Goal: Check status: Check status

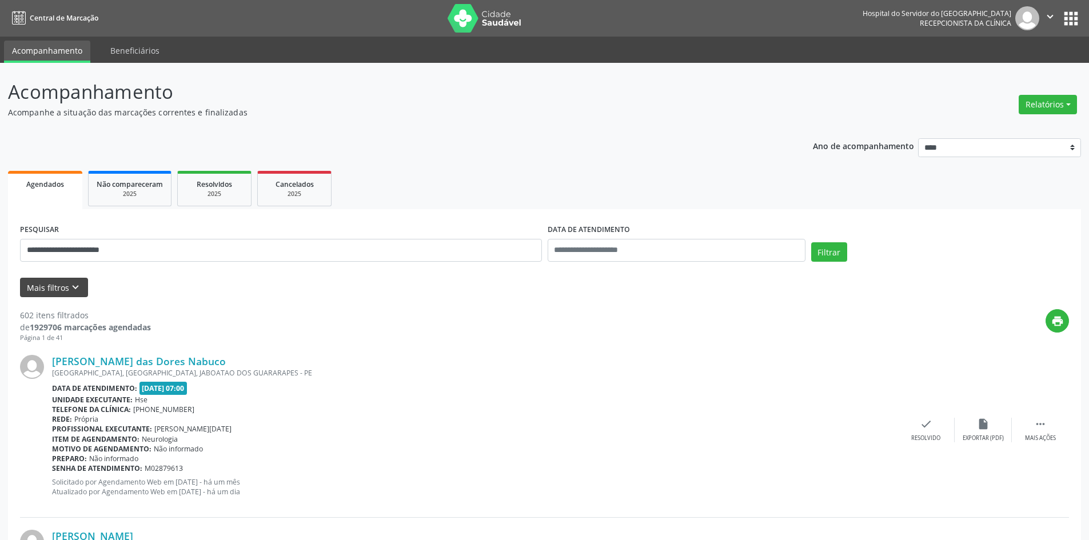
type input "**********"
click at [33, 292] on button "Mais filtros keyboard_arrow_down" at bounding box center [54, 288] width 68 height 20
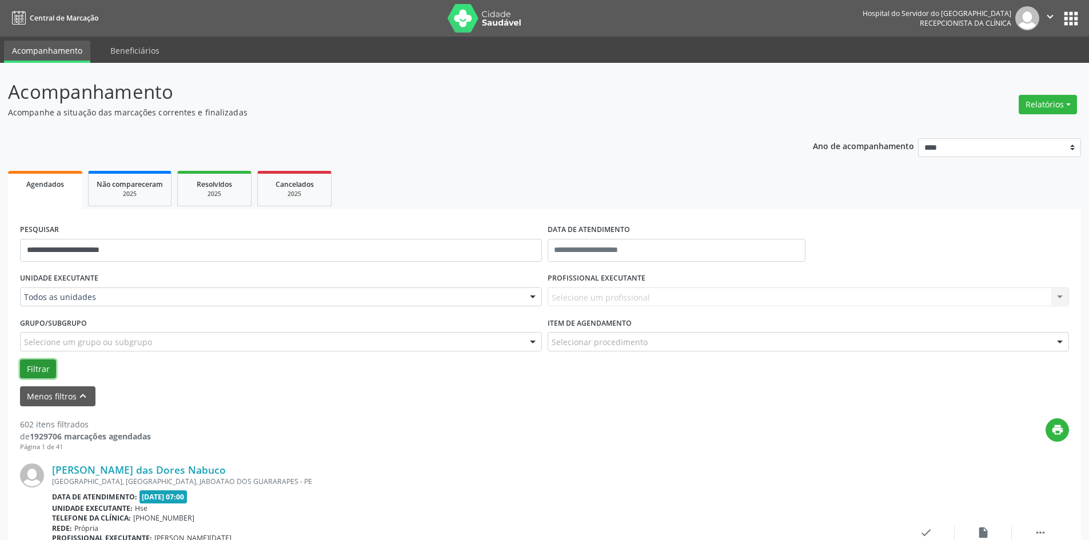
click at [34, 367] on button "Filtrar" at bounding box center [38, 369] width 36 height 19
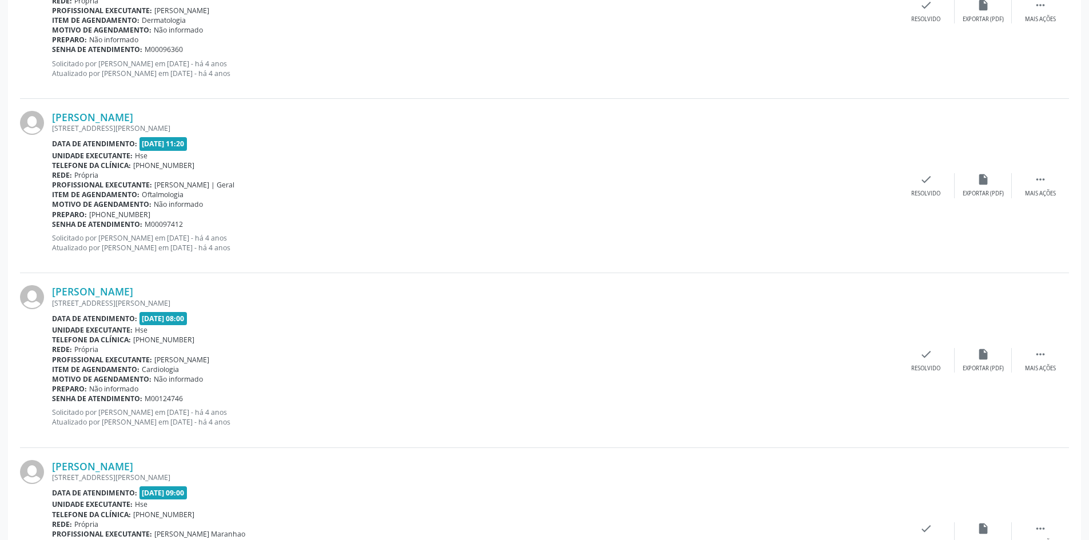
scroll to position [515, 0]
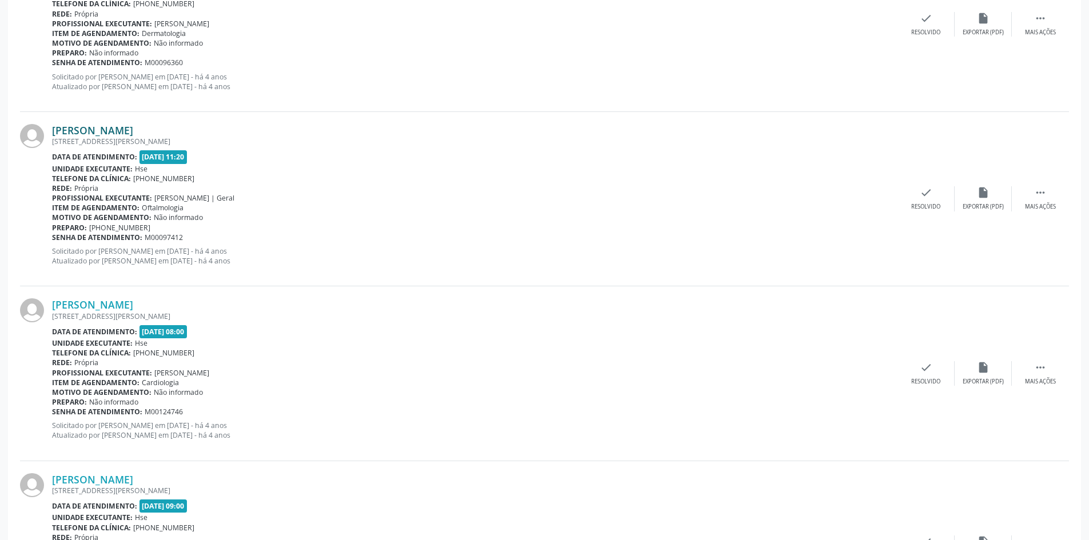
click at [130, 130] on link "[PERSON_NAME]" at bounding box center [92, 130] width 81 height 13
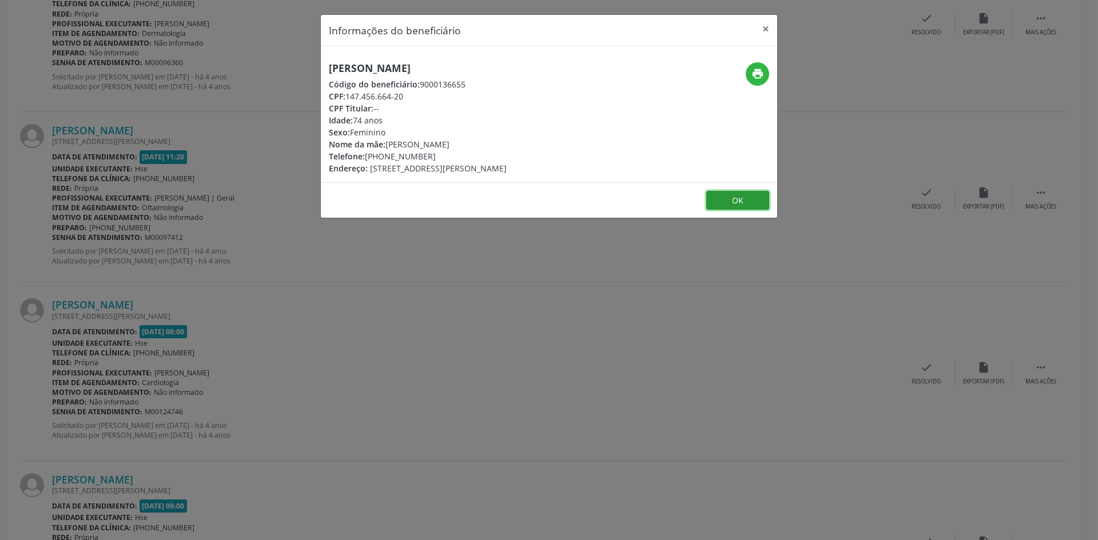
click at [730, 210] on button "OK" at bounding box center [737, 200] width 63 height 19
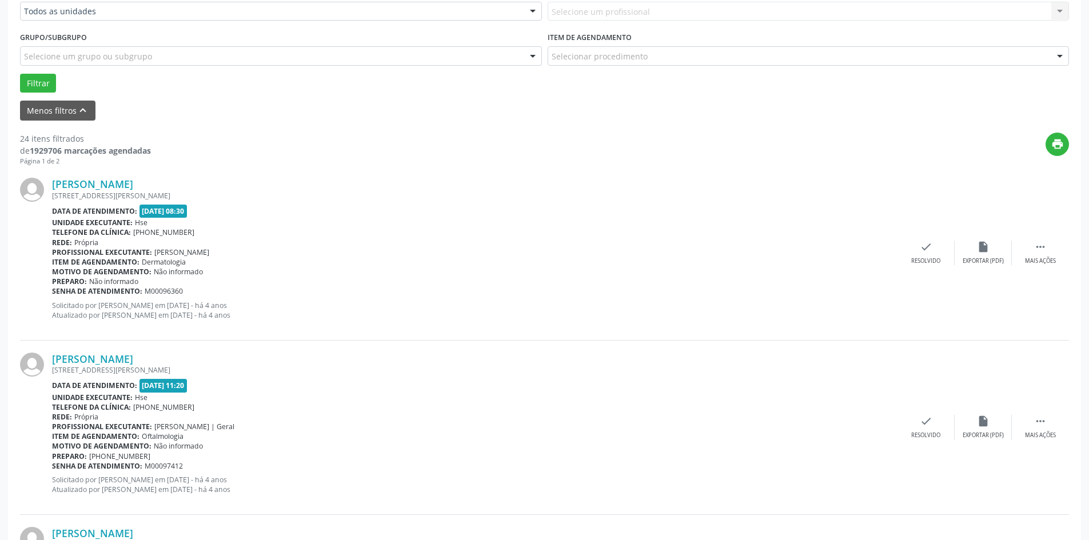
scroll to position [114, 0]
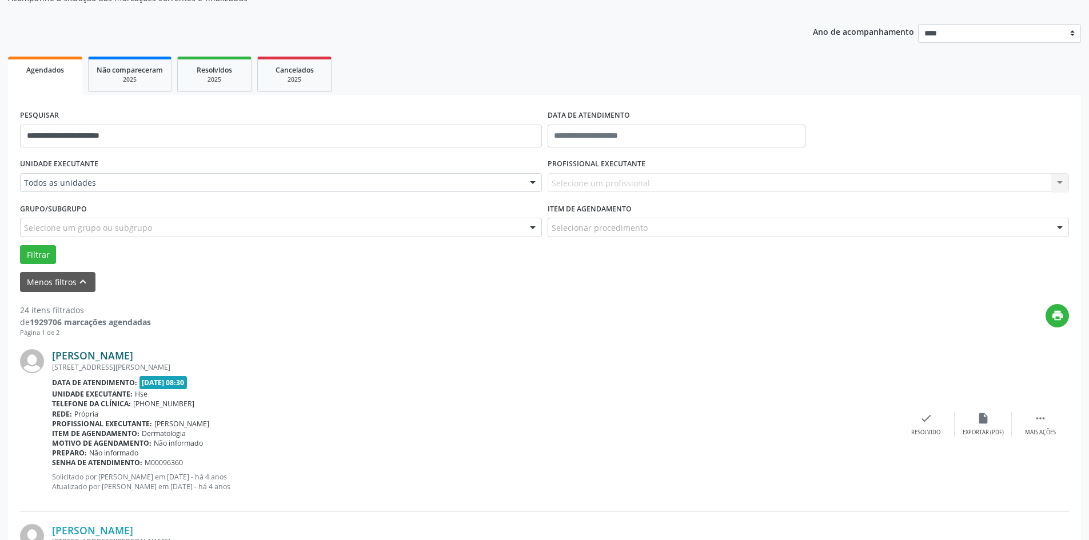
click at [103, 358] on link "[PERSON_NAME]" at bounding box center [92, 355] width 81 height 13
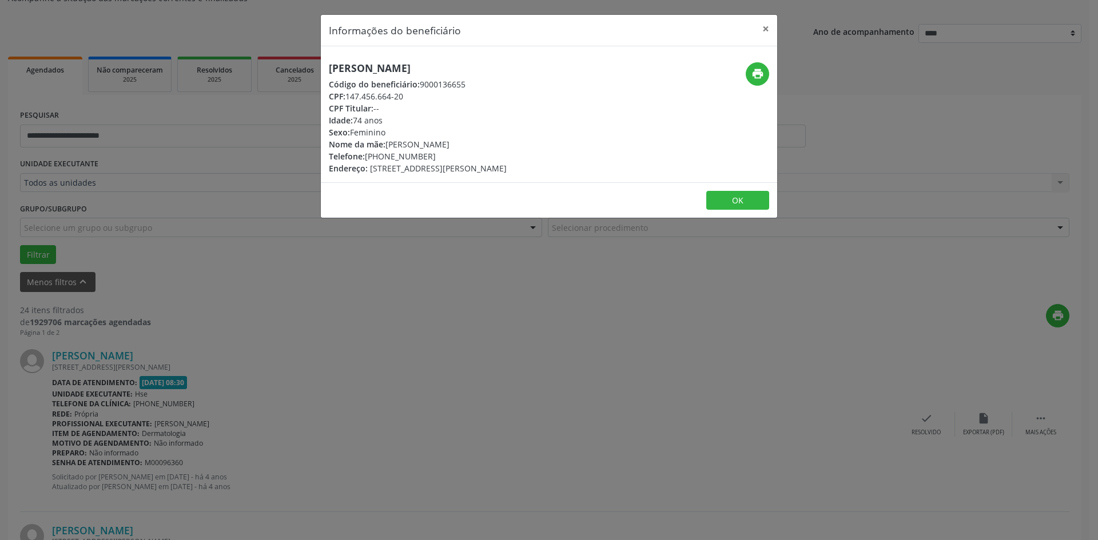
drag, startPoint x: 402, startPoint y: 96, endPoint x: 348, endPoint y: 103, distance: 54.8
click at [348, 103] on div "[PERSON_NAME] Código do beneficiário: 9000136655 CPF: 147.456.664-20 CPF Titula…" at bounding box center [418, 118] width 178 height 112
drag, startPoint x: 347, startPoint y: 96, endPoint x: 409, endPoint y: 92, distance: 62.5
click at [409, 92] on div "CPF: 147.456.664-20" at bounding box center [418, 96] width 178 height 12
copy div "147.456.664-20"
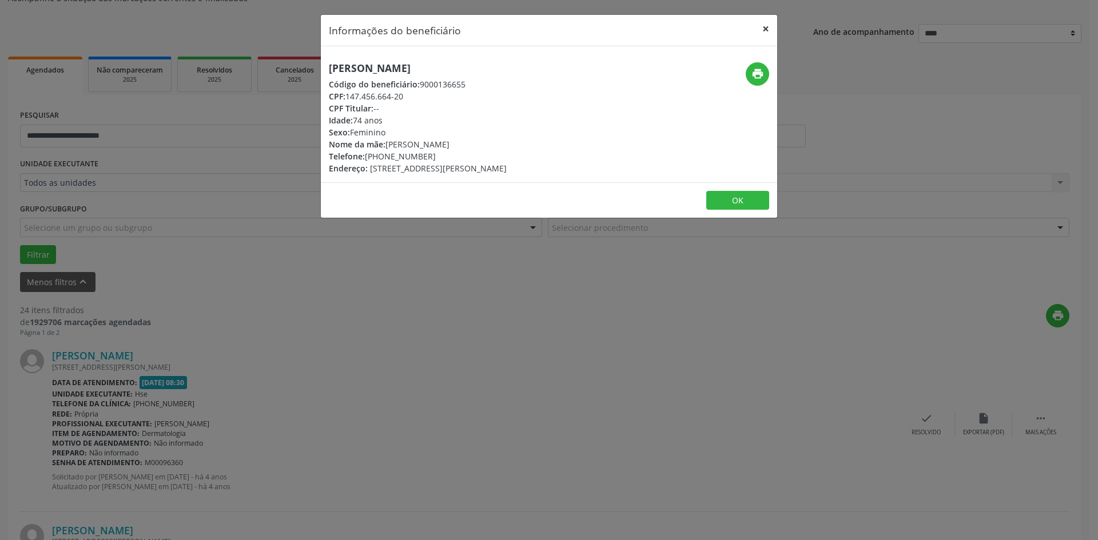
click at [760, 30] on button "×" at bounding box center [765, 29] width 23 height 28
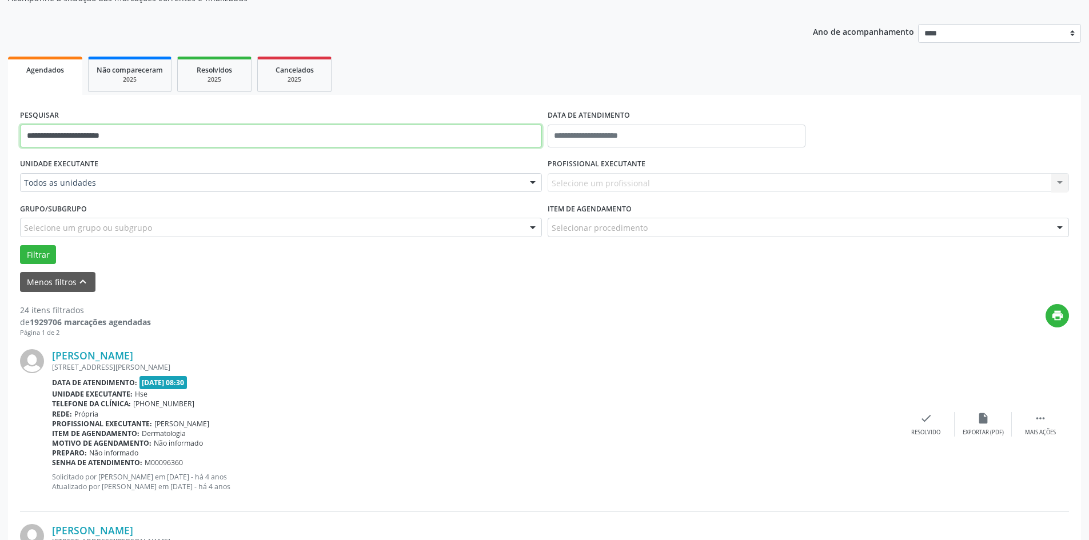
drag, startPoint x: 146, startPoint y: 138, endPoint x: 0, endPoint y: 149, distance: 146.2
paste input "**********"
type input "**********"
click at [39, 254] on button "Filtrar" at bounding box center [38, 254] width 36 height 19
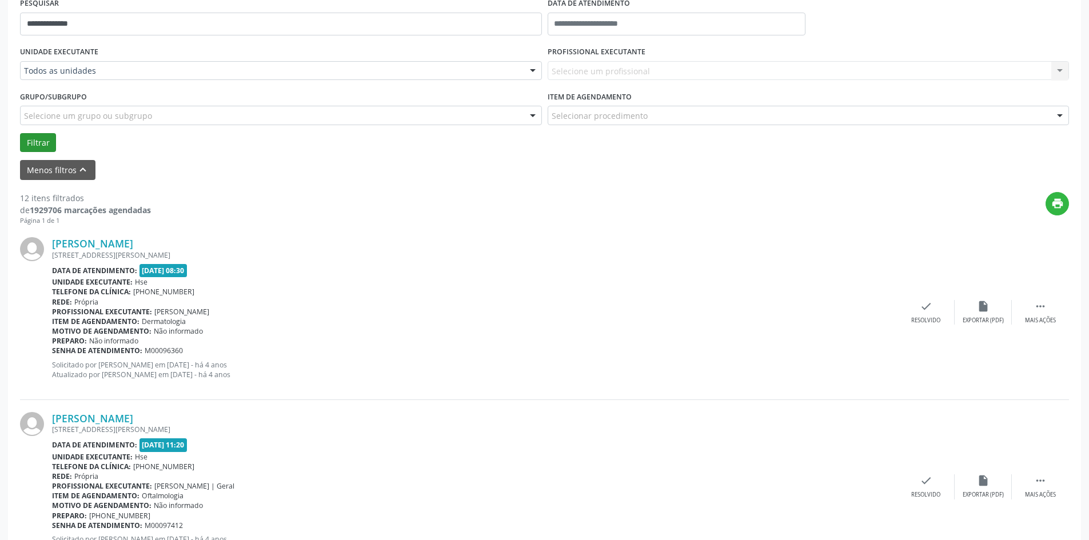
scroll to position [229, 0]
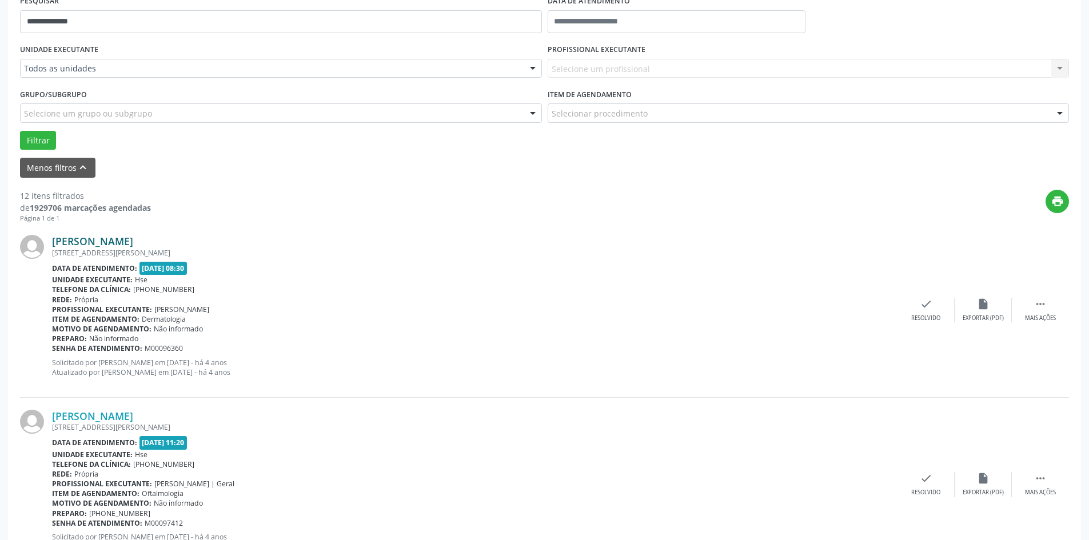
click at [133, 239] on link "[PERSON_NAME]" at bounding box center [92, 241] width 81 height 13
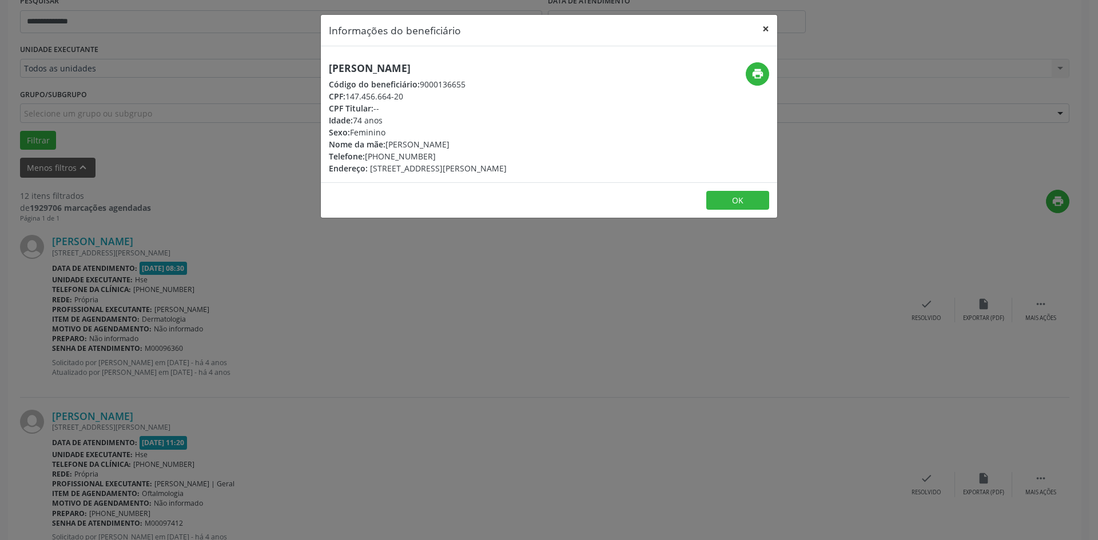
click at [767, 28] on button "×" at bounding box center [765, 29] width 23 height 28
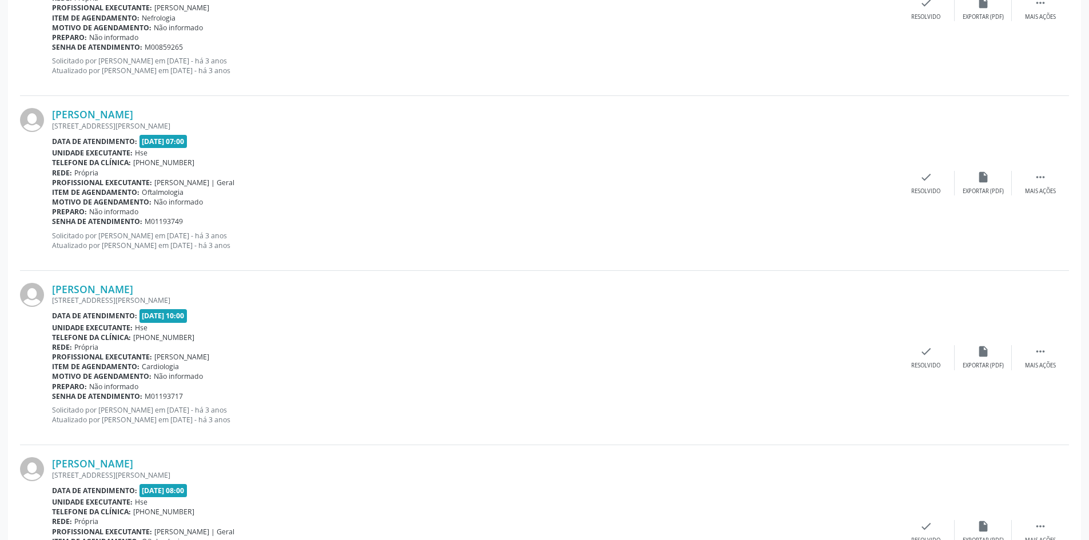
scroll to position [1226, 0]
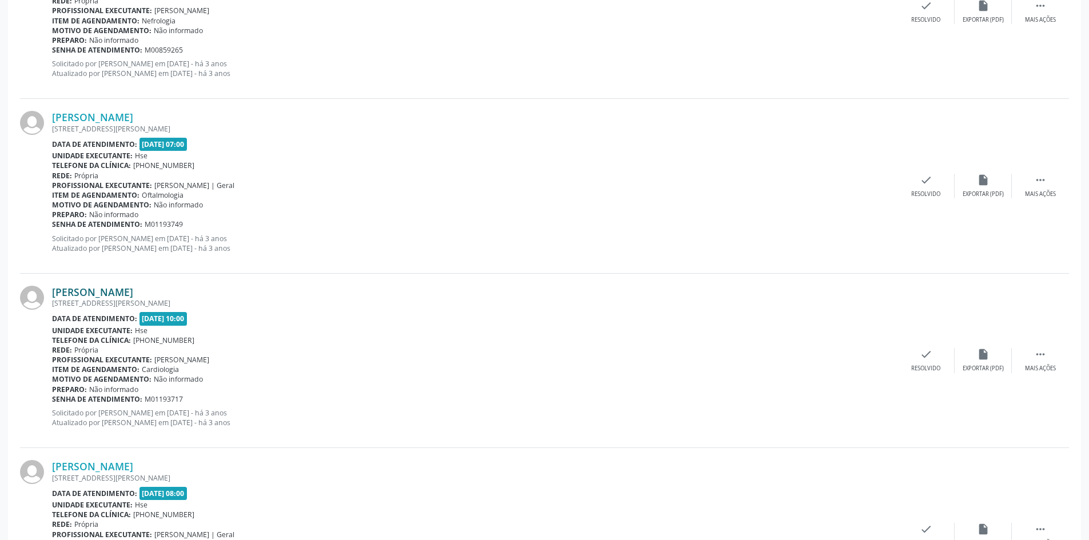
click at [133, 294] on link "[PERSON_NAME]" at bounding box center [92, 292] width 81 height 13
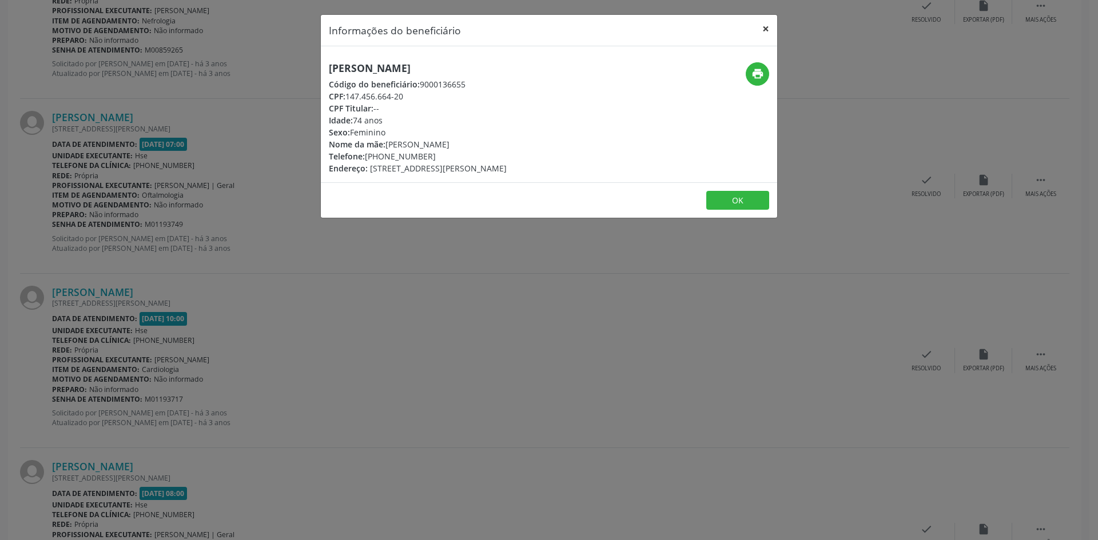
click at [769, 30] on button "×" at bounding box center [765, 29] width 23 height 28
